Goal: Information Seeking & Learning: Check status

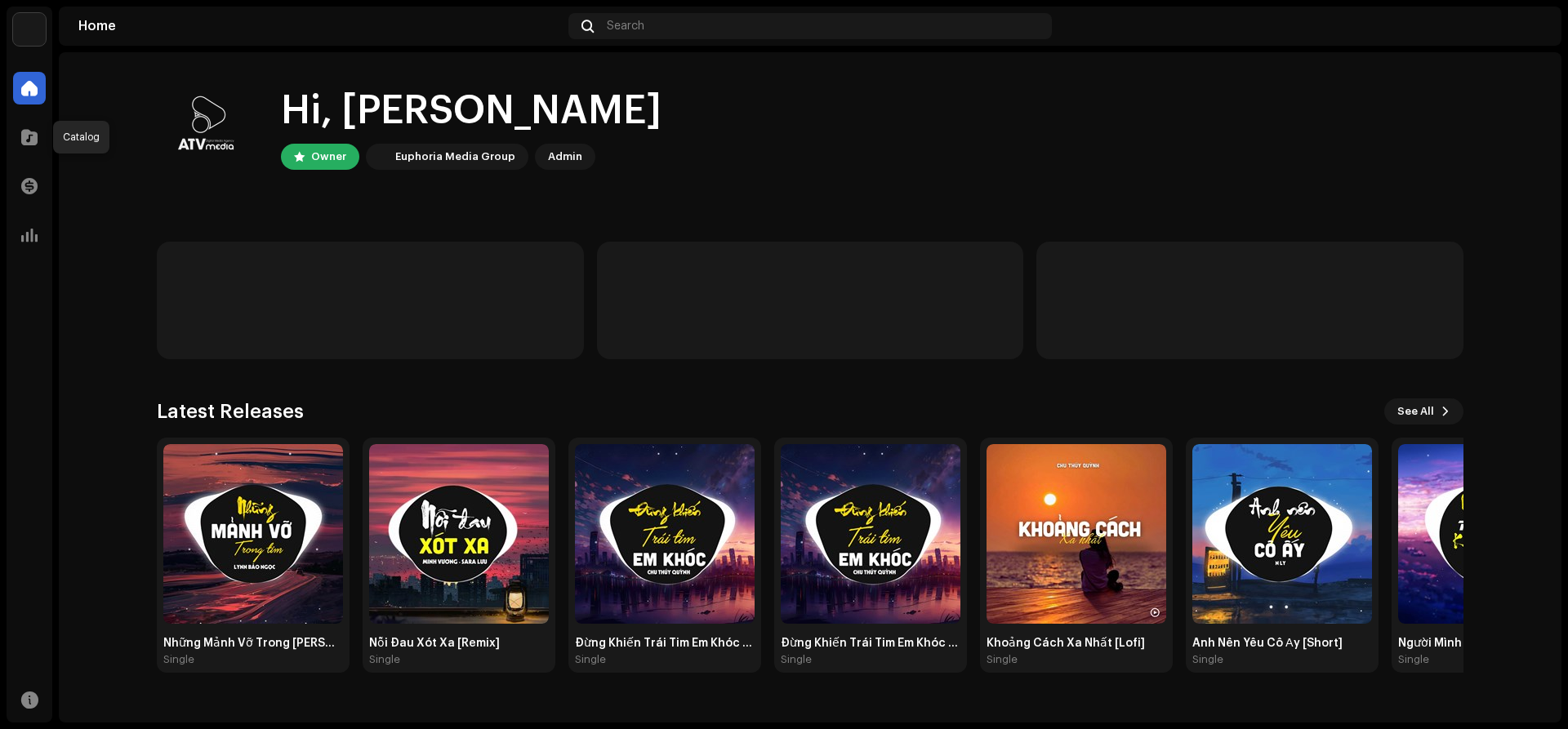
click at [35, 144] on span at bounding box center [30, 137] width 17 height 13
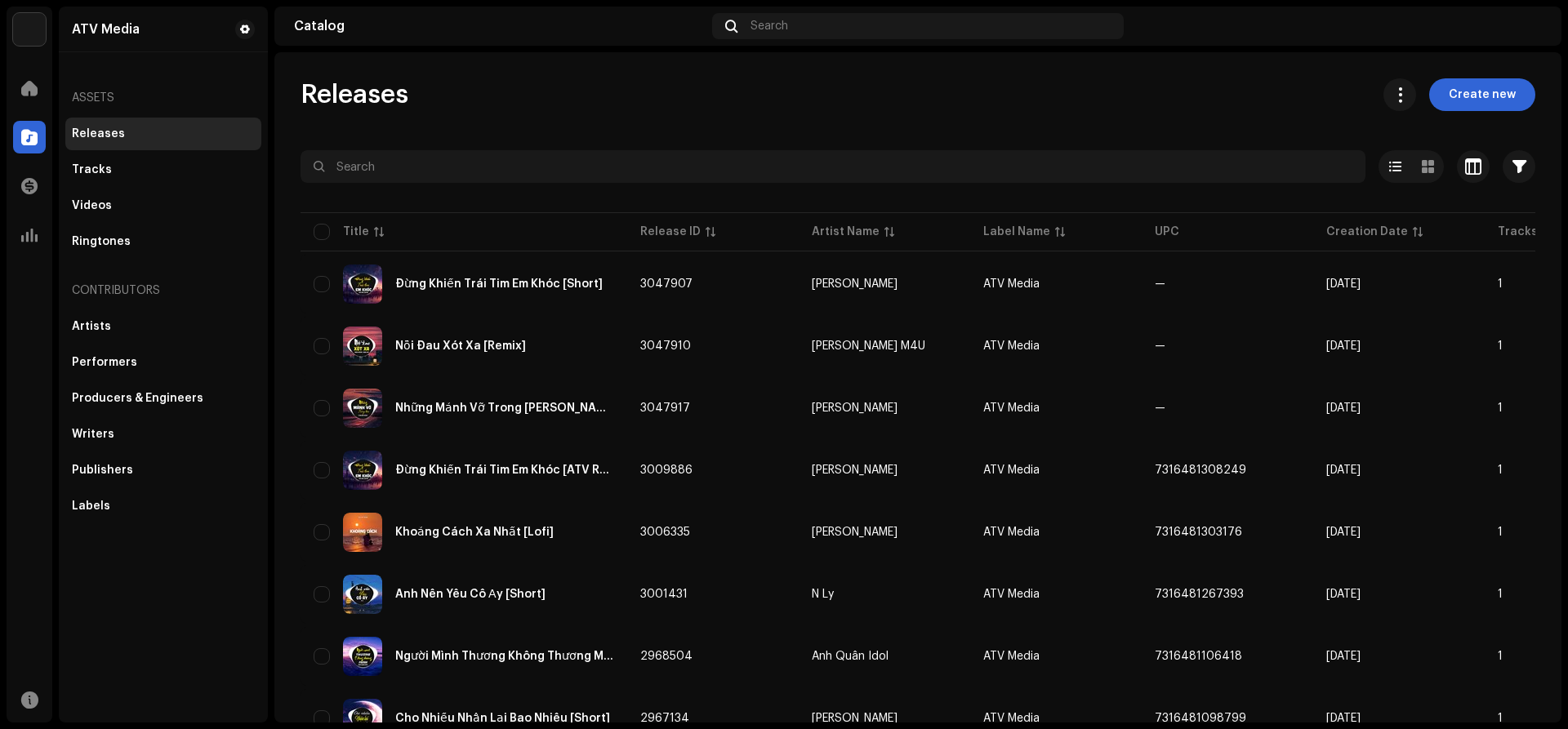
scroll to position [1061, 0]
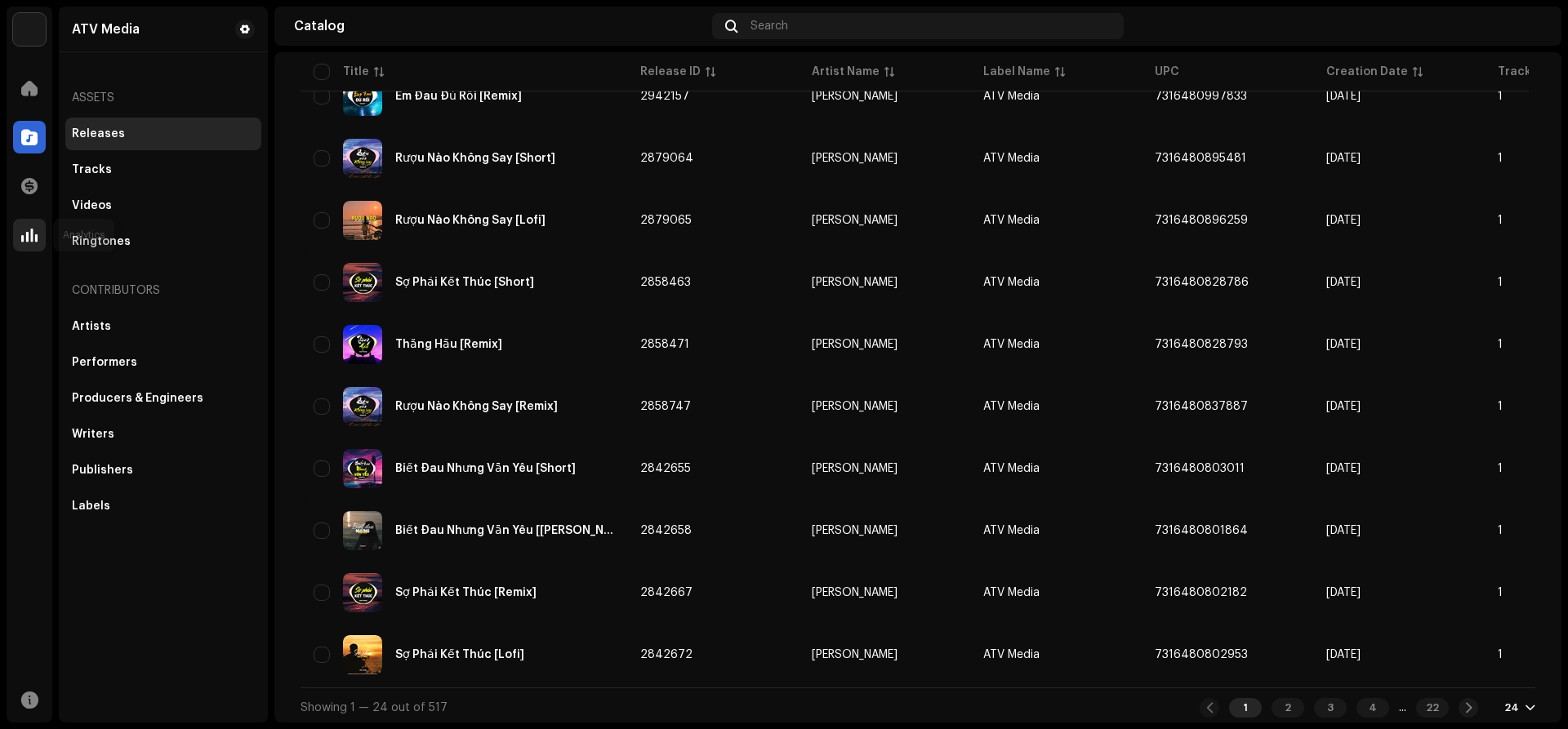
click at [39, 248] on div at bounding box center [29, 234] width 32 height 32
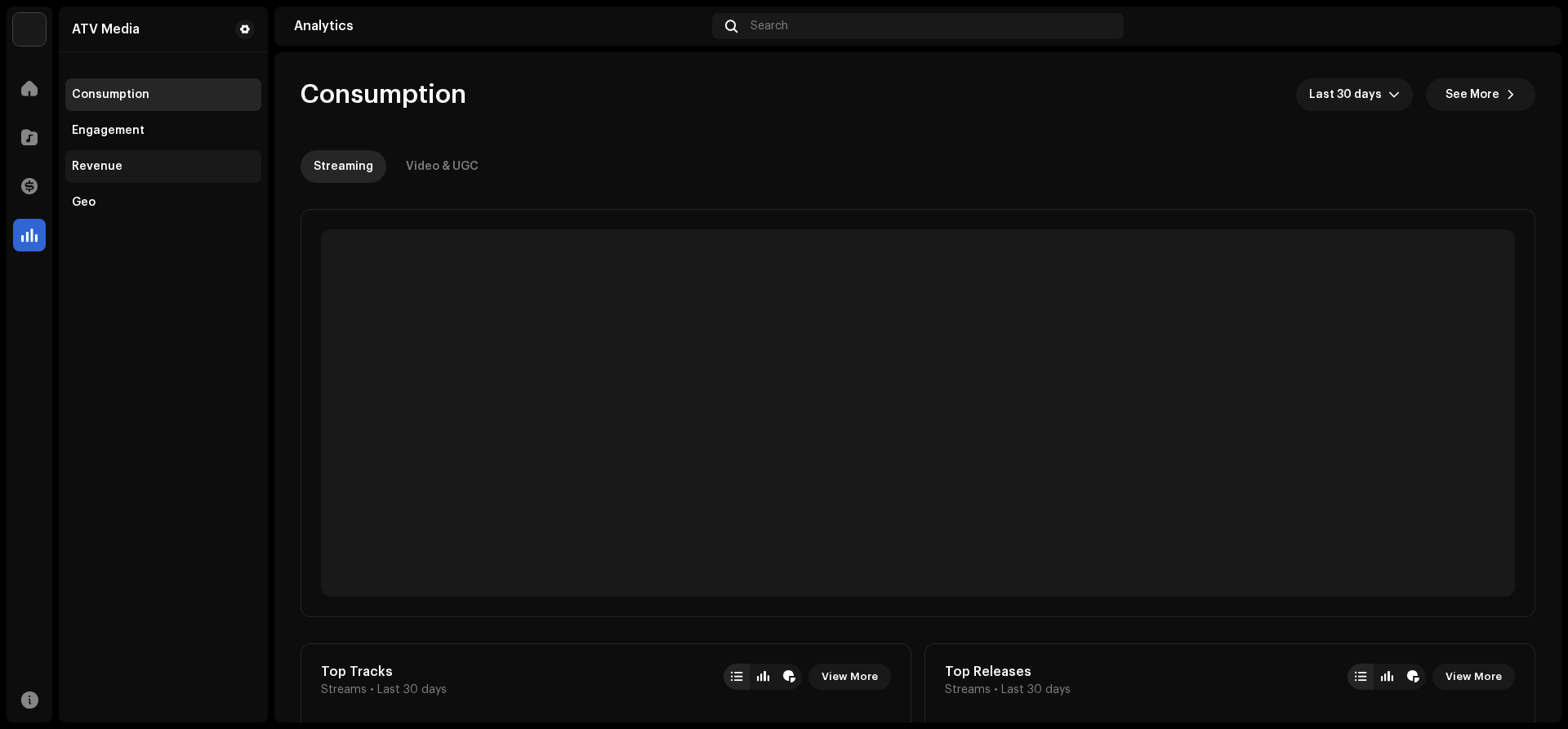
click at [103, 172] on div "Revenue" at bounding box center [96, 166] width 50 height 13
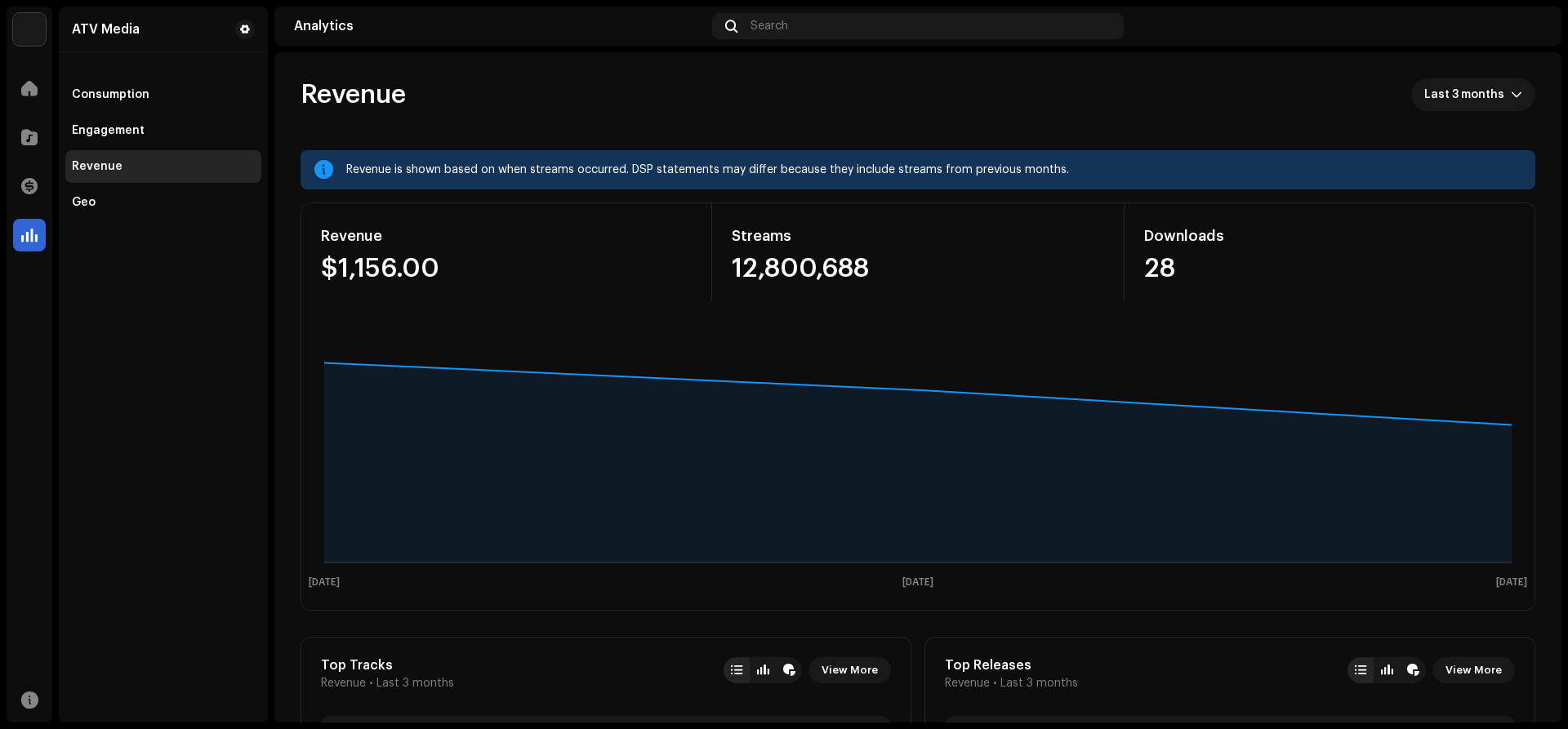
drag, startPoint x: 1567, startPoint y: 116, endPoint x: 1567, endPoint y: 267, distance: 151.0
click at [1567, 267] on div "ATV Media Home Catalog Transactions Analytics Resources ATV Media Consumption E…" at bounding box center [784, 364] width 1568 height 729
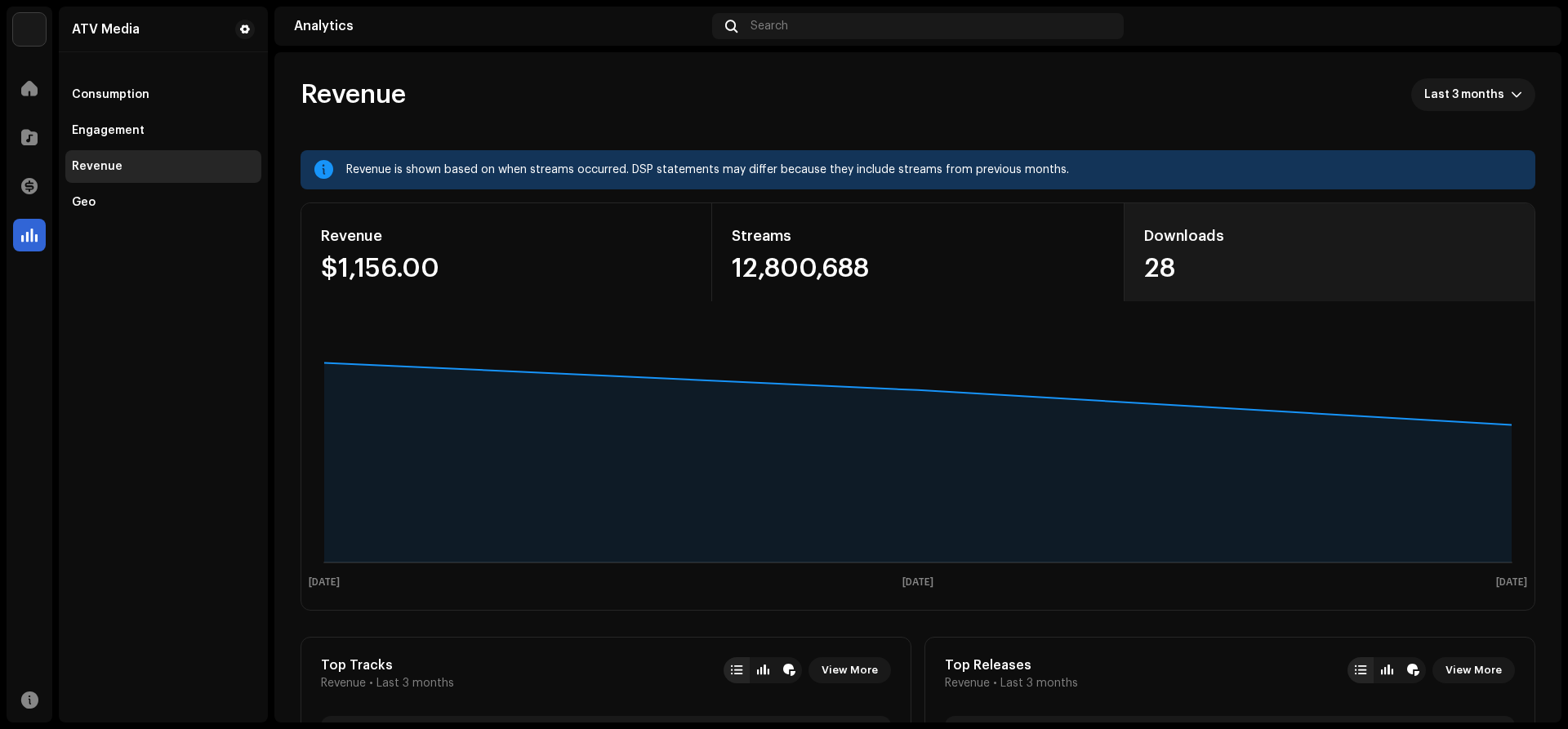
click at [1499, 240] on div "Downloads" at bounding box center [1330, 236] width 371 height 27
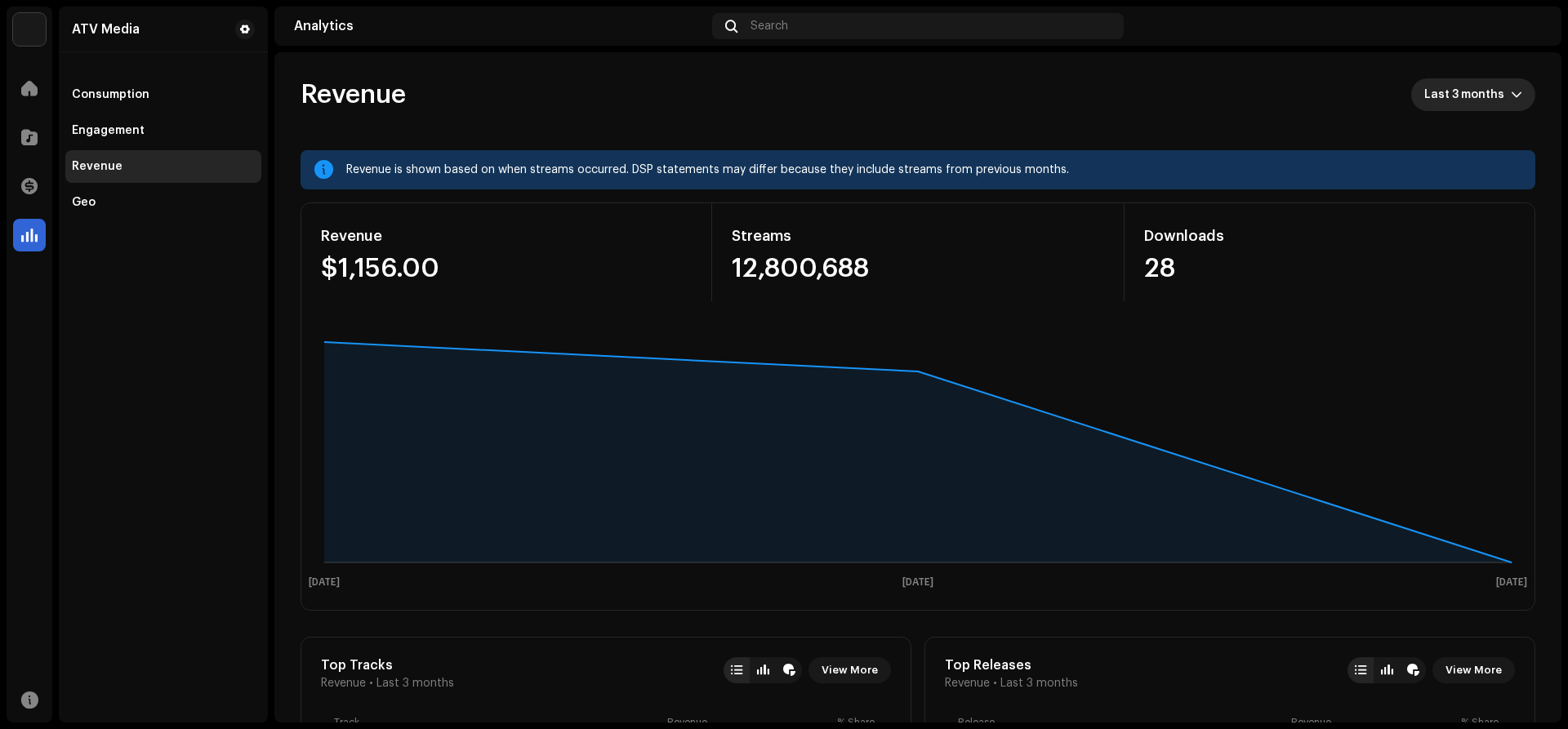
click at [1438, 80] on span "Last 3 months" at bounding box center [1468, 94] width 87 height 32
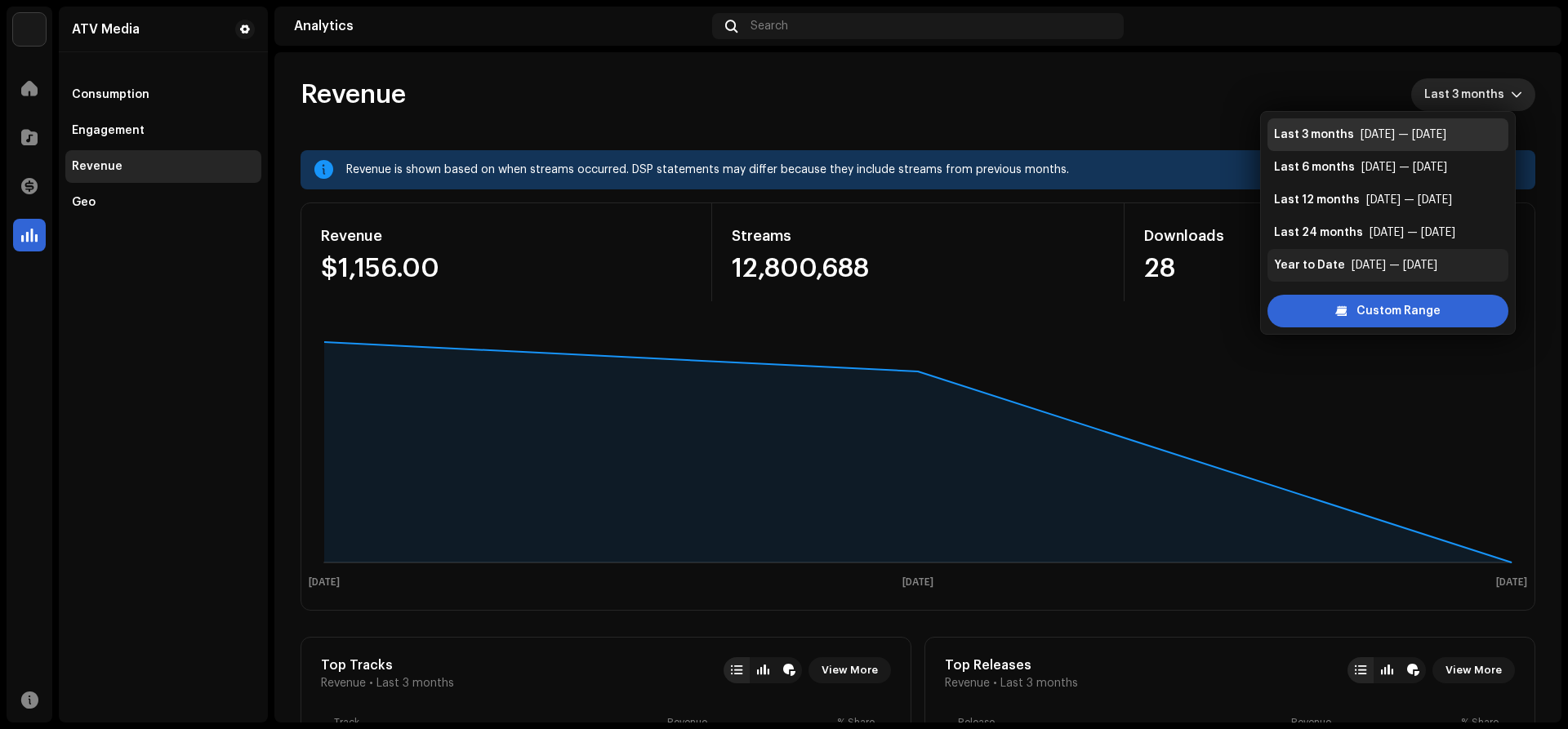
click at [1331, 267] on div "Year to Date" at bounding box center [1310, 265] width 71 height 17
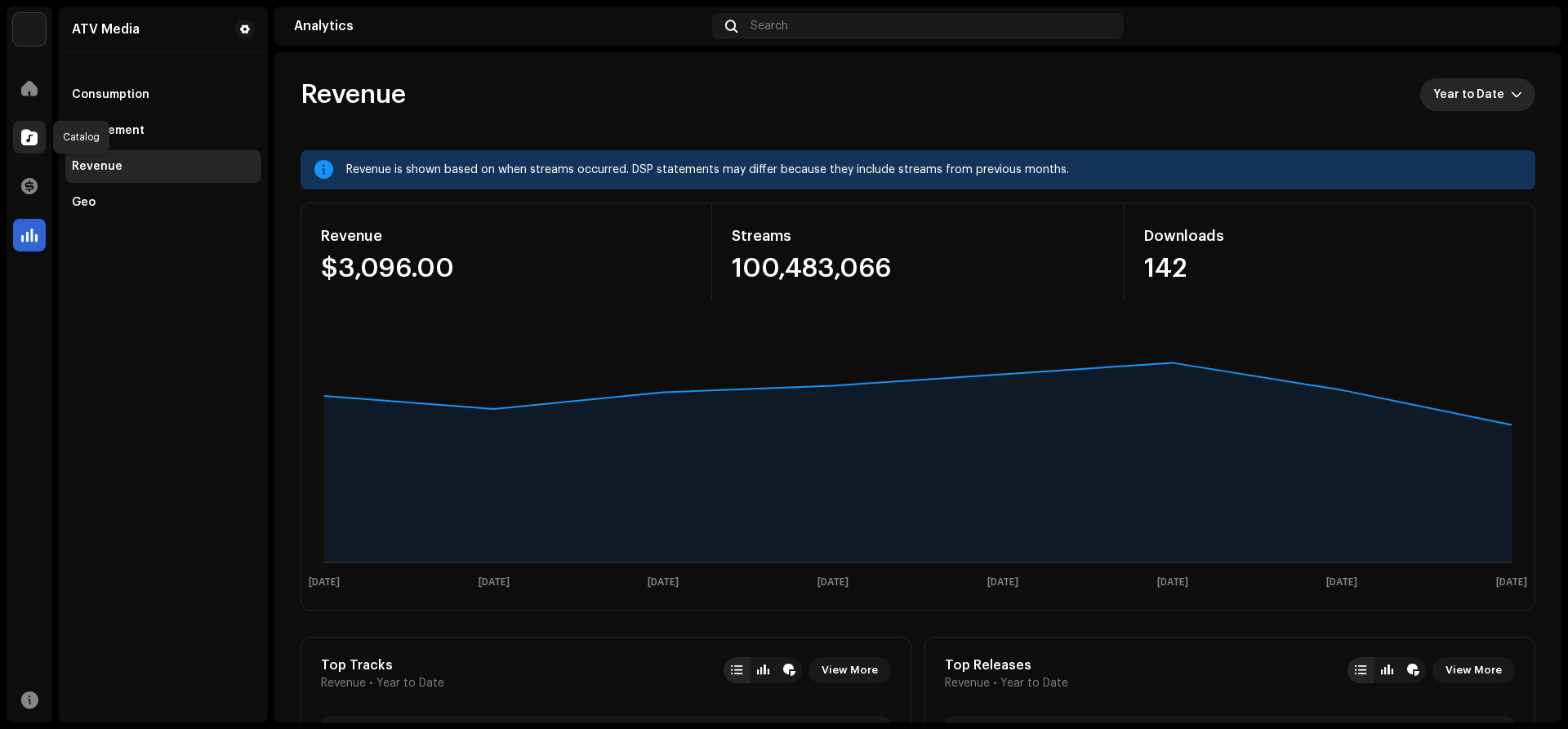
click at [26, 144] on span at bounding box center [30, 137] width 17 height 13
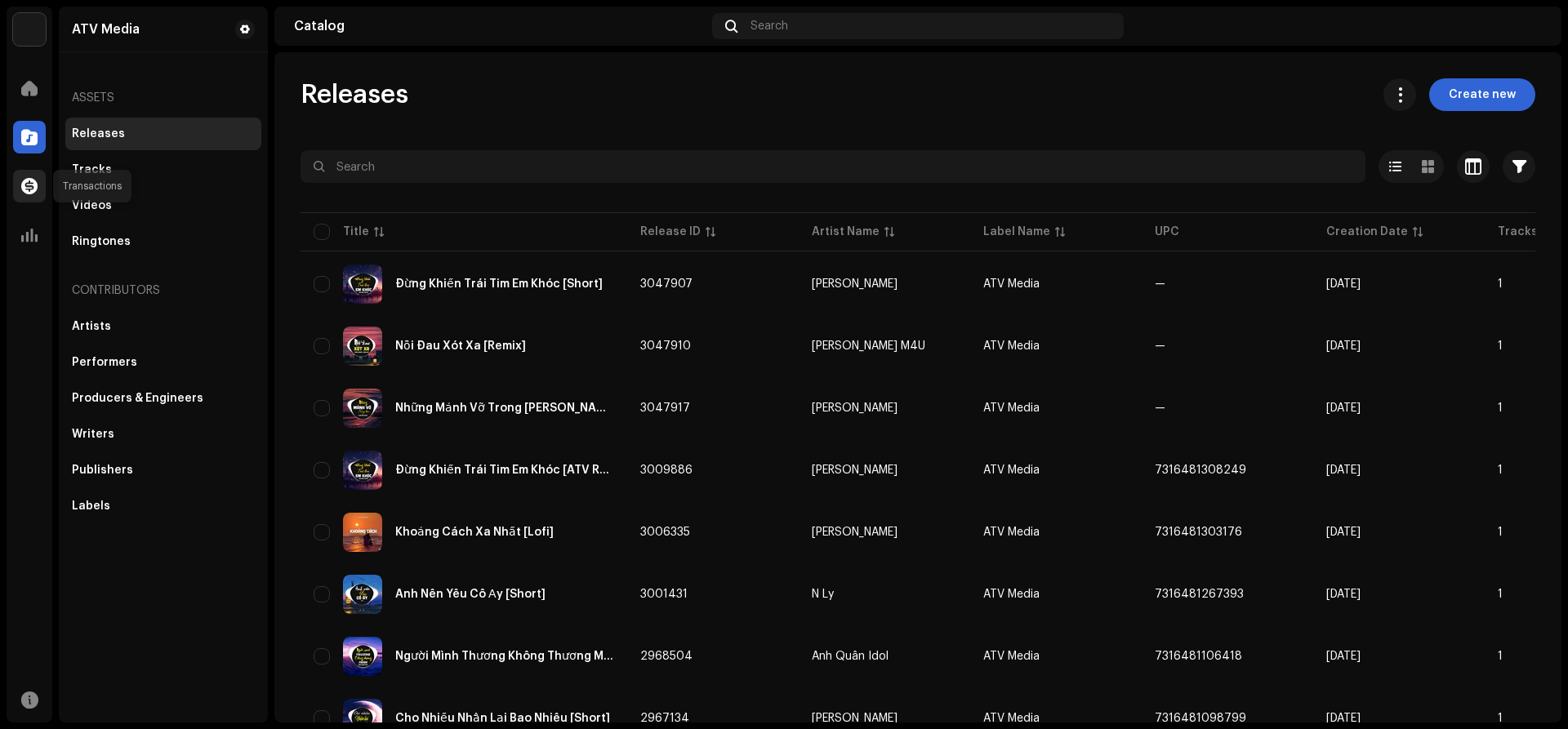
click at [27, 181] on span at bounding box center [30, 186] width 17 height 13
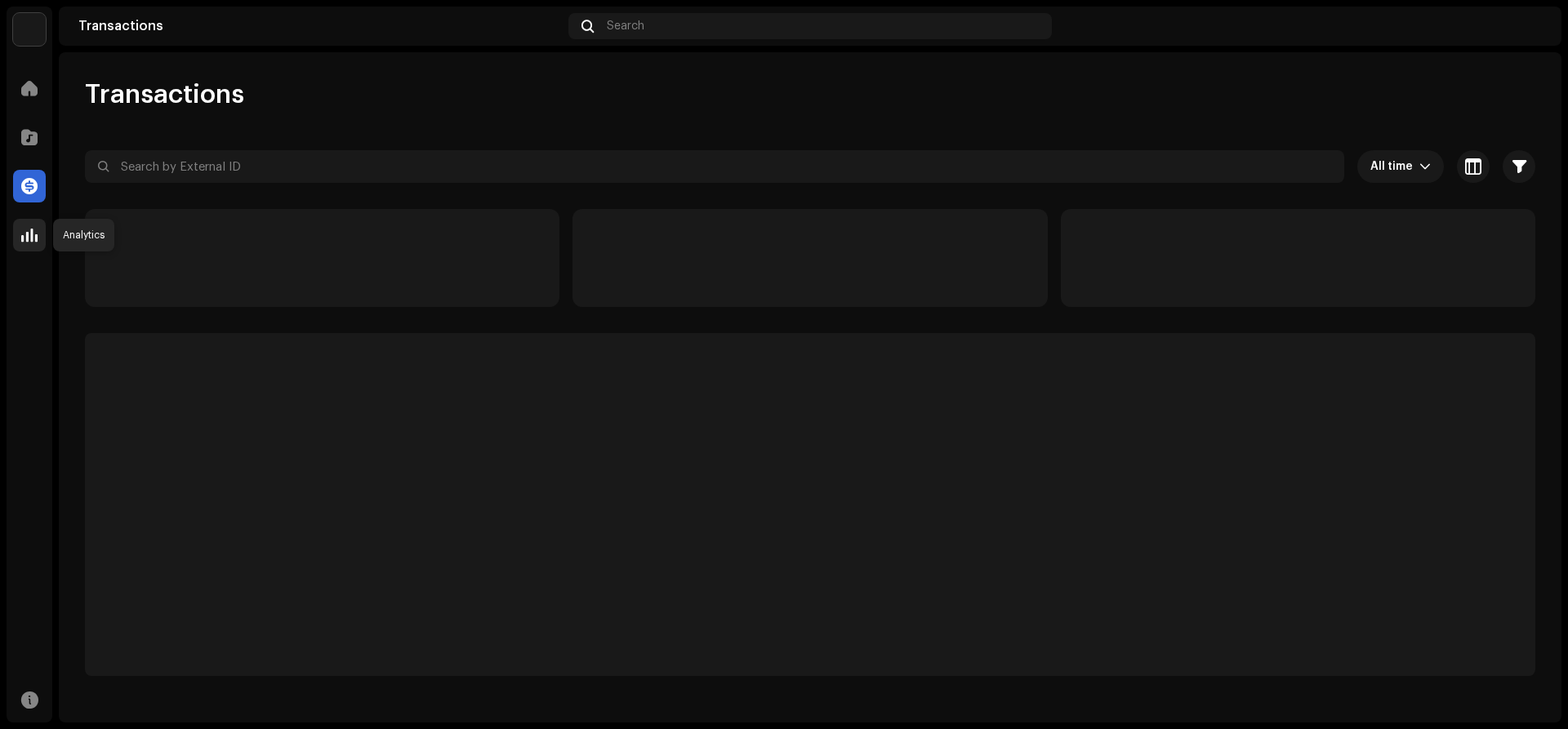
click at [25, 243] on div at bounding box center [29, 234] width 32 height 32
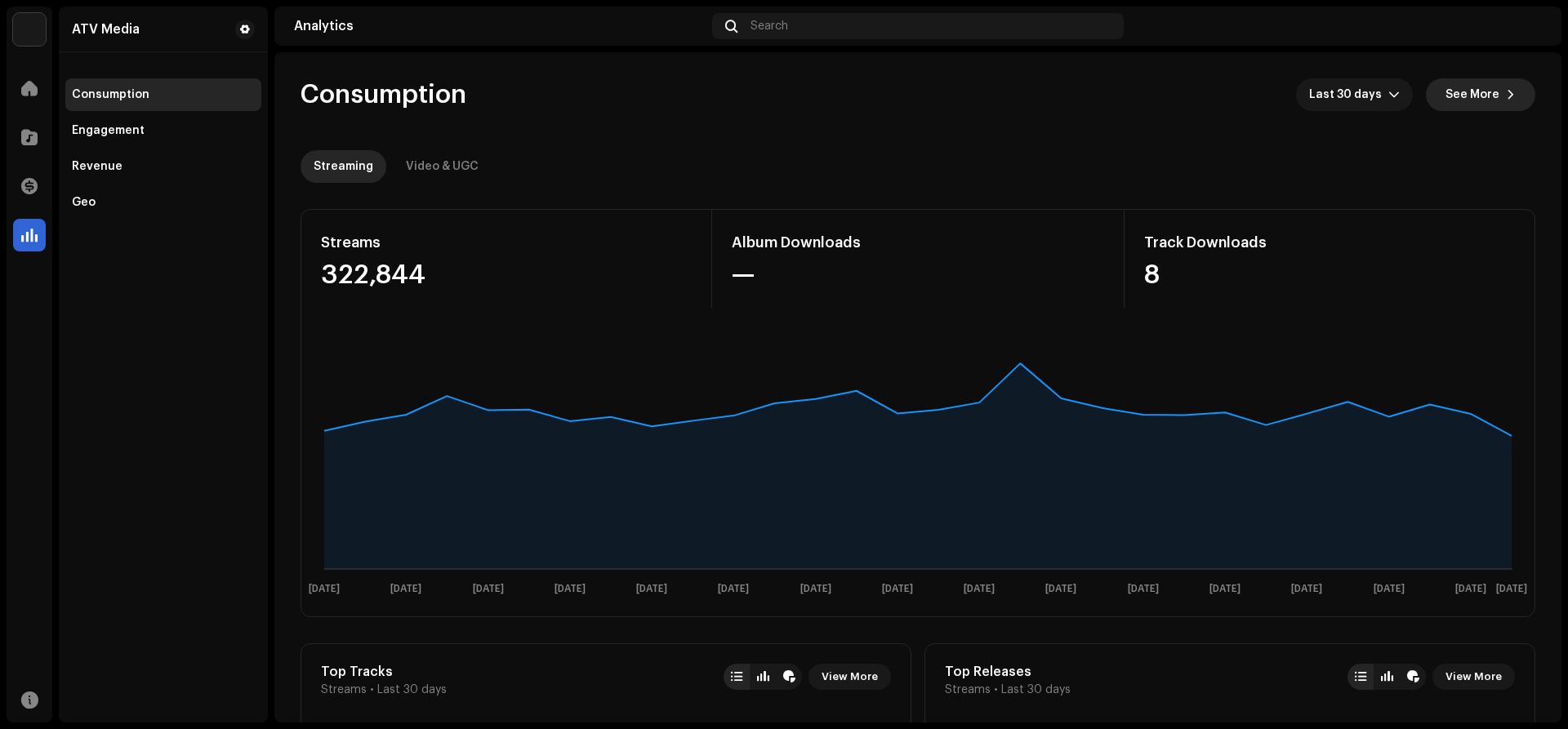
click at [1478, 104] on span "See More" at bounding box center [1473, 94] width 54 height 32
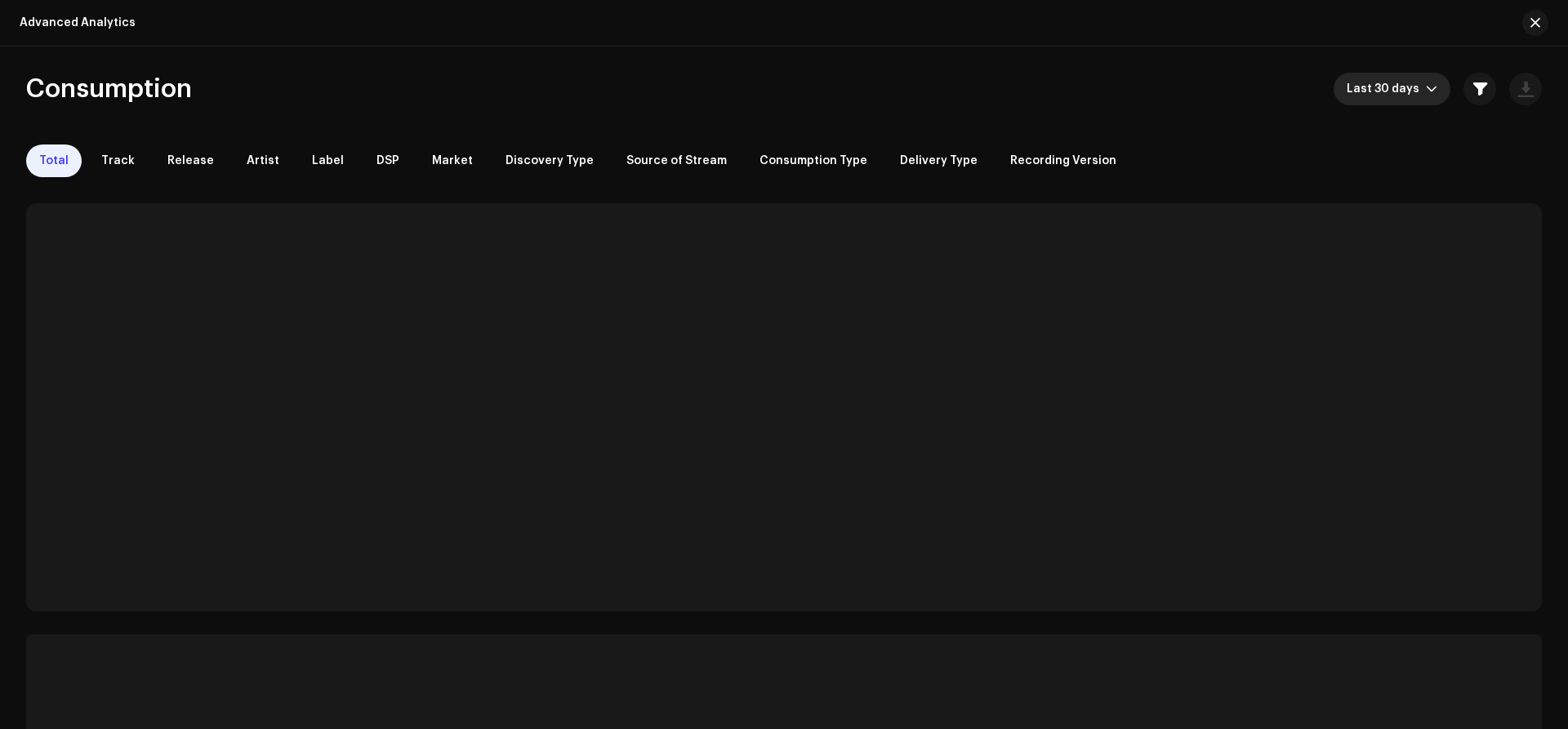
click at [1407, 88] on span "Last 30 days" at bounding box center [1386, 89] width 79 height 32
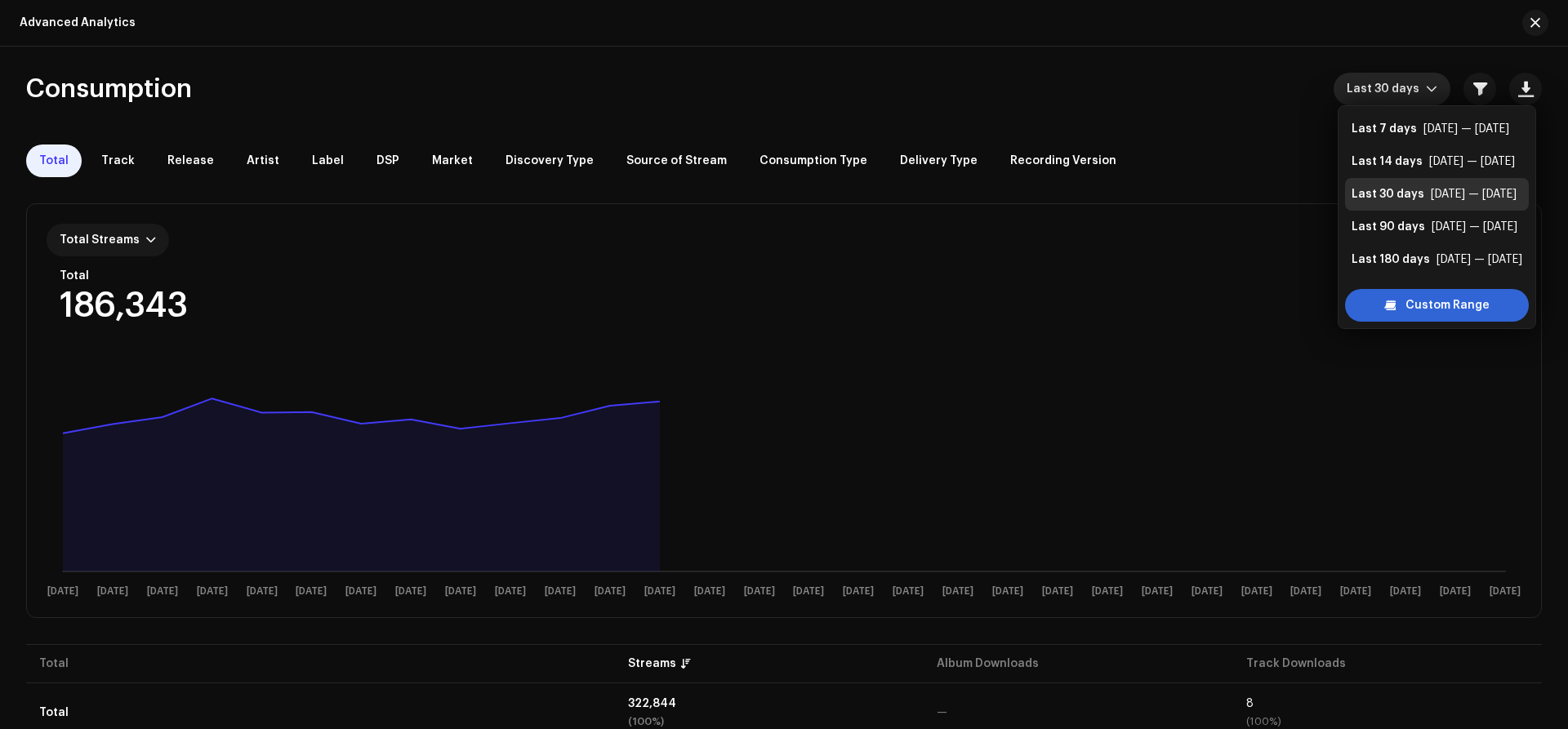
scroll to position [32, 0]
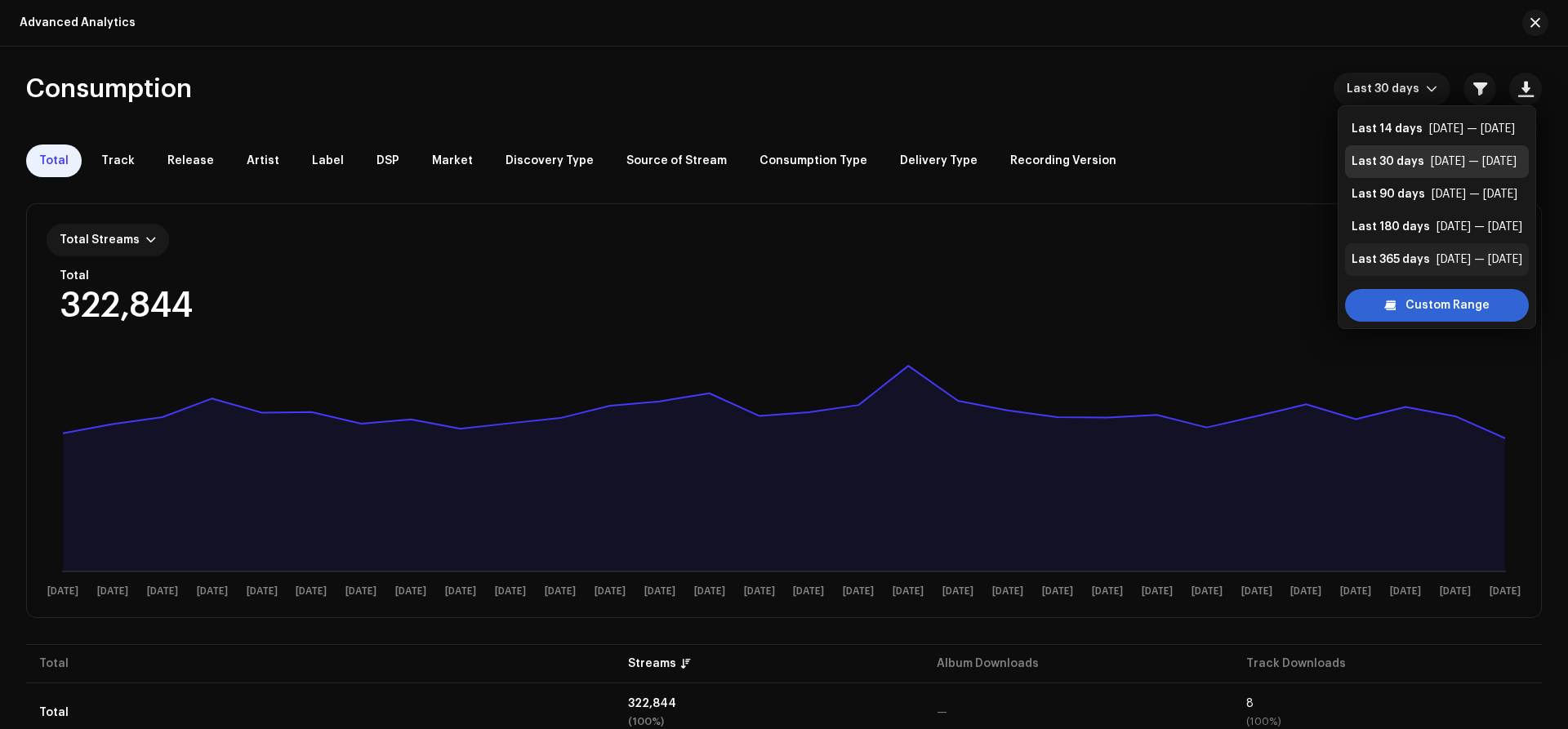
click at [1413, 261] on div "Last 365 days" at bounding box center [1391, 260] width 79 height 17
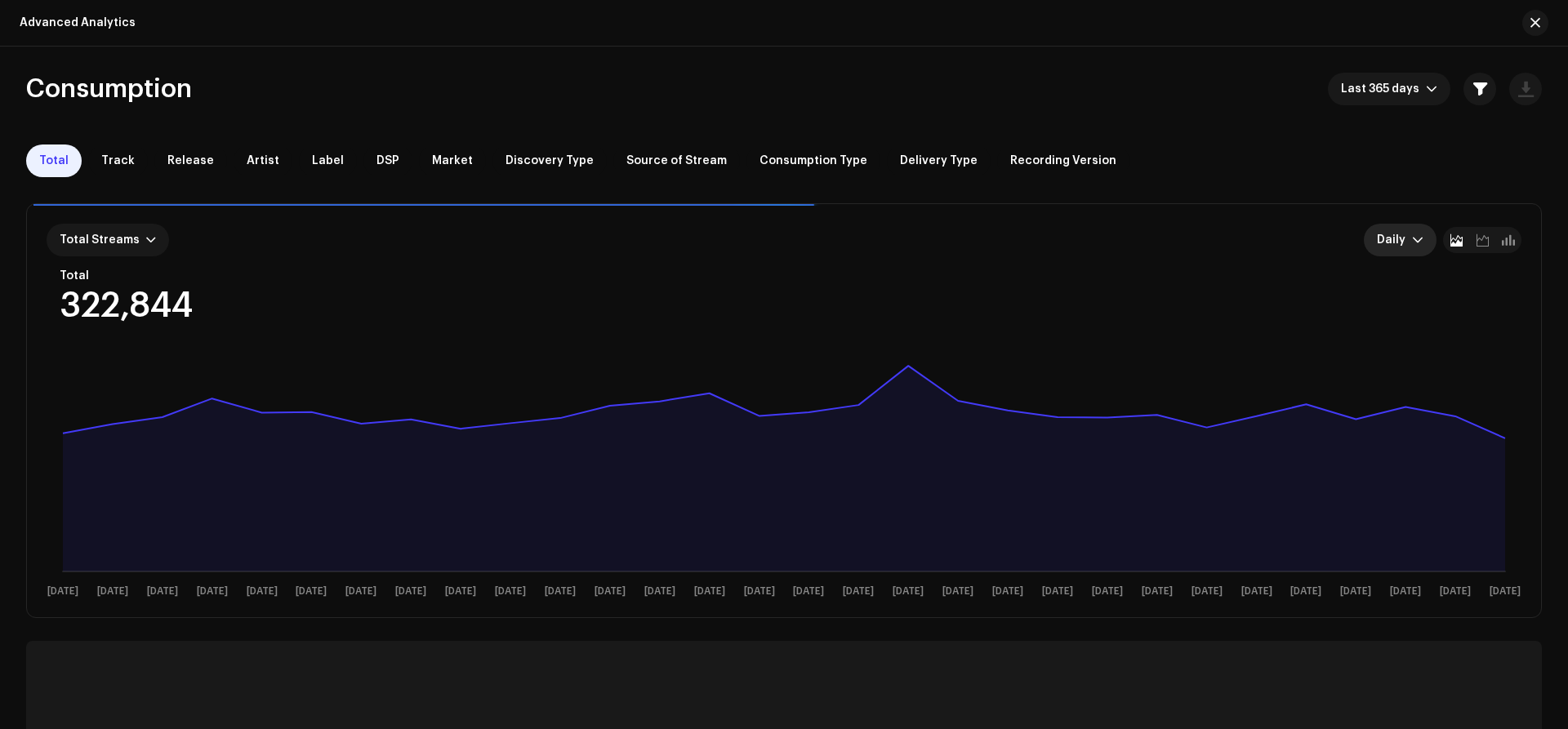
click at [1375, 233] on p-select "Daily" at bounding box center [1401, 239] width 73 height 32
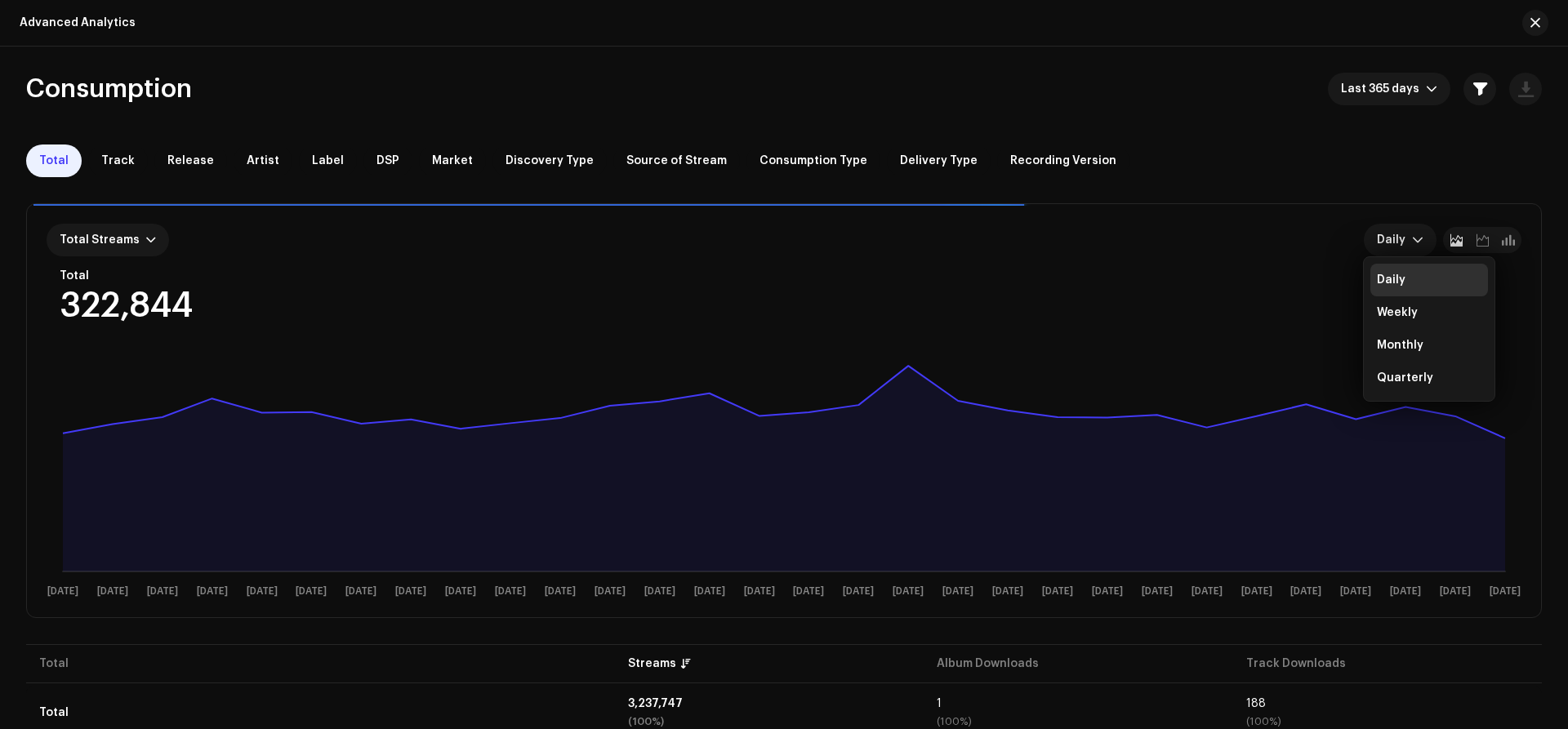
click at [1211, 111] on div "Consumption Last 365 days Total Track Release Artist Label DSP Market Discovery…" at bounding box center [784, 420] width 1568 height 696
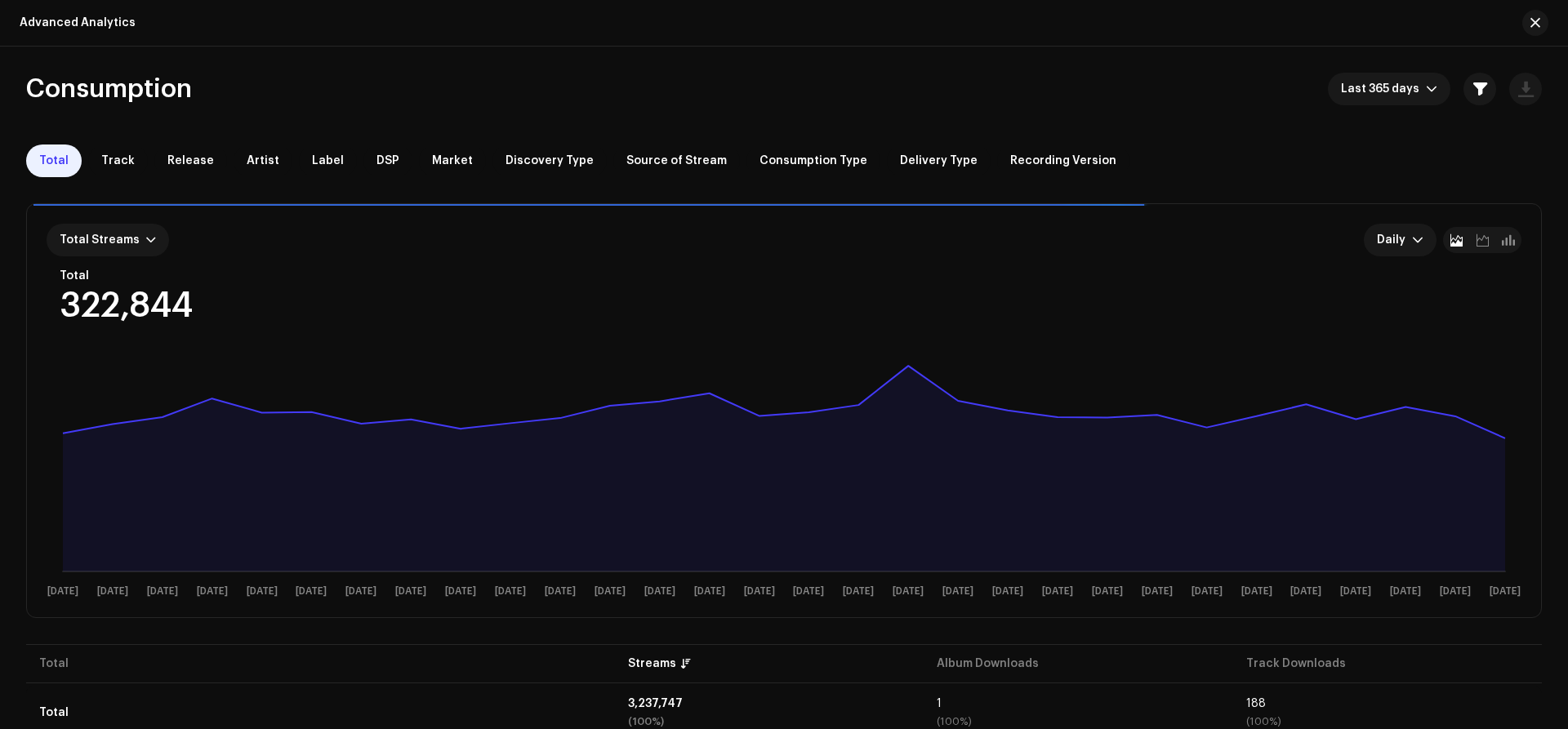
scroll to position [39, 0]
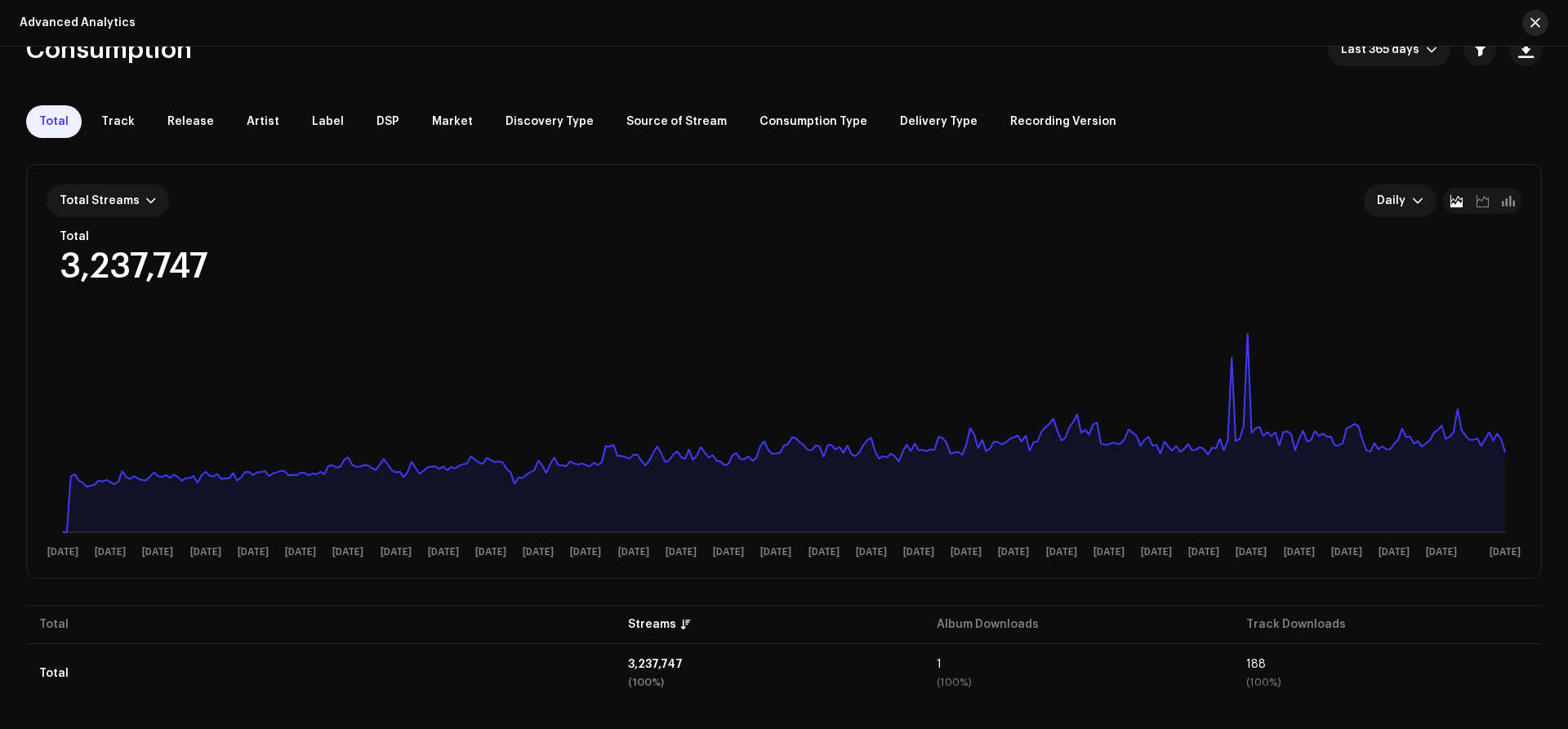
click at [1543, 23] on button "button" at bounding box center [1536, 23] width 27 height 27
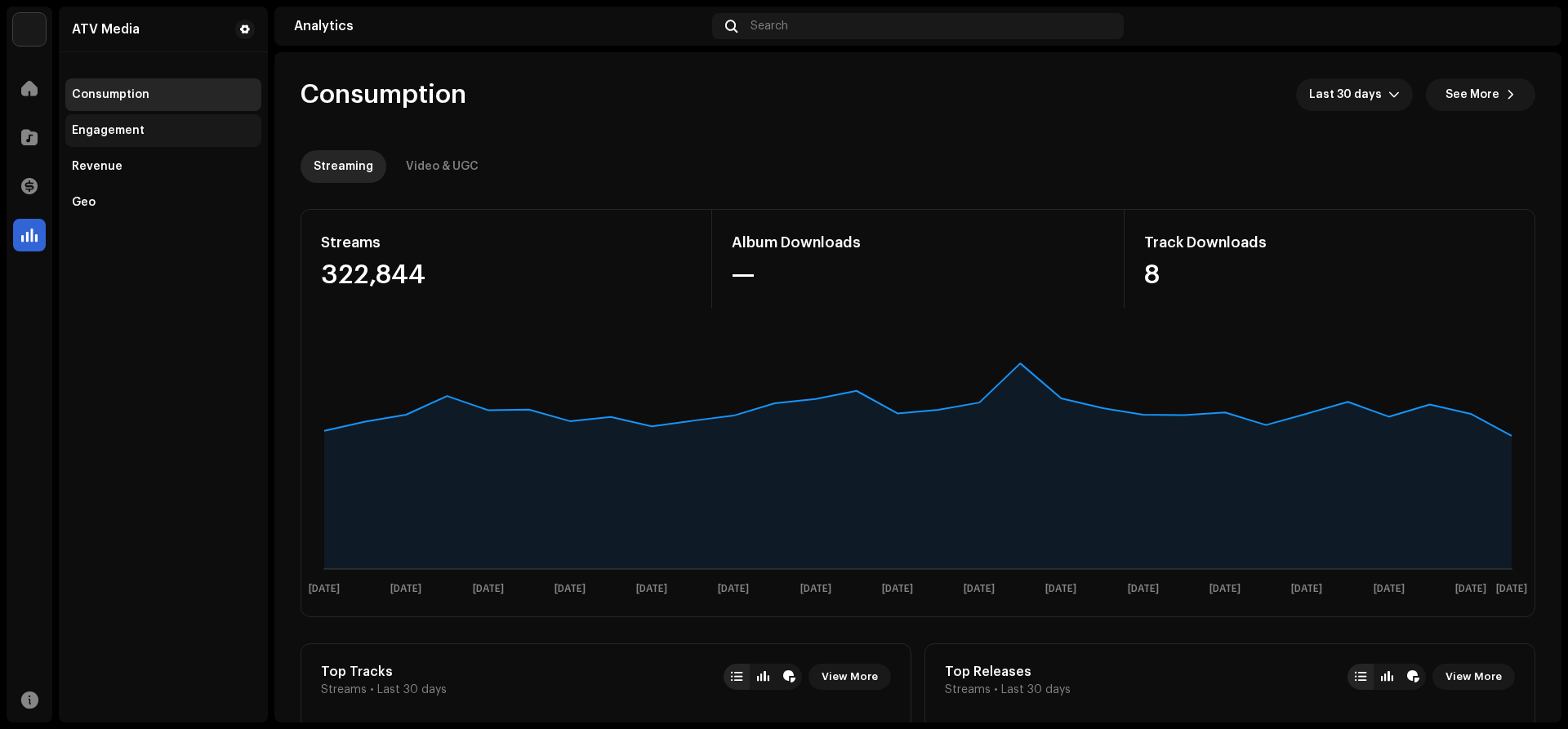
click at [85, 122] on div "Engagement" at bounding box center [162, 130] width 196 height 32
